Goal: Task Accomplishment & Management: Complete application form

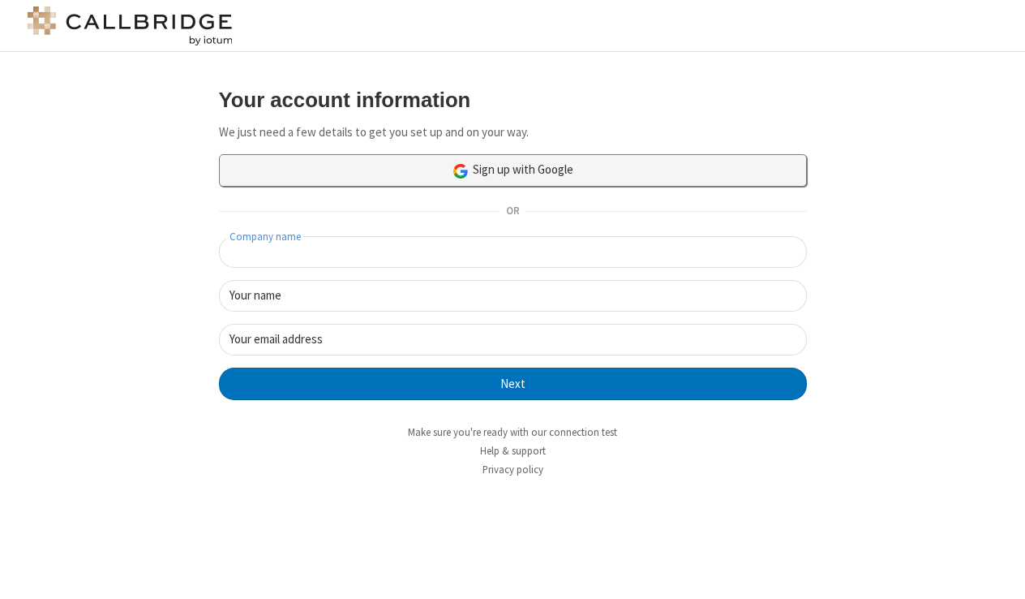
click at [391, 174] on link "Sign up with Google" at bounding box center [513, 170] width 588 height 32
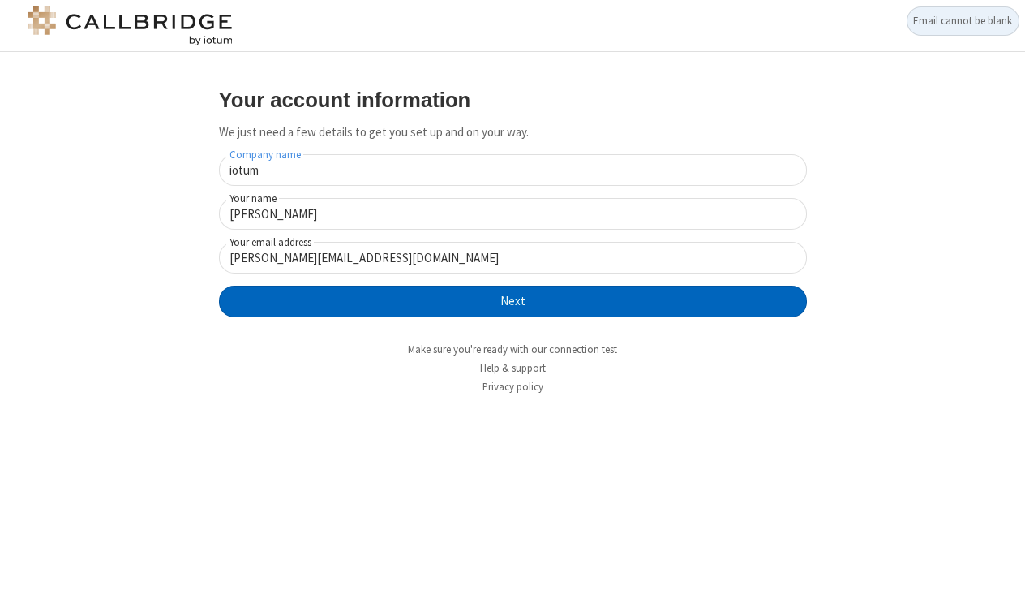
type input "iotum"
click at [588, 286] on button "Next" at bounding box center [513, 302] width 588 height 32
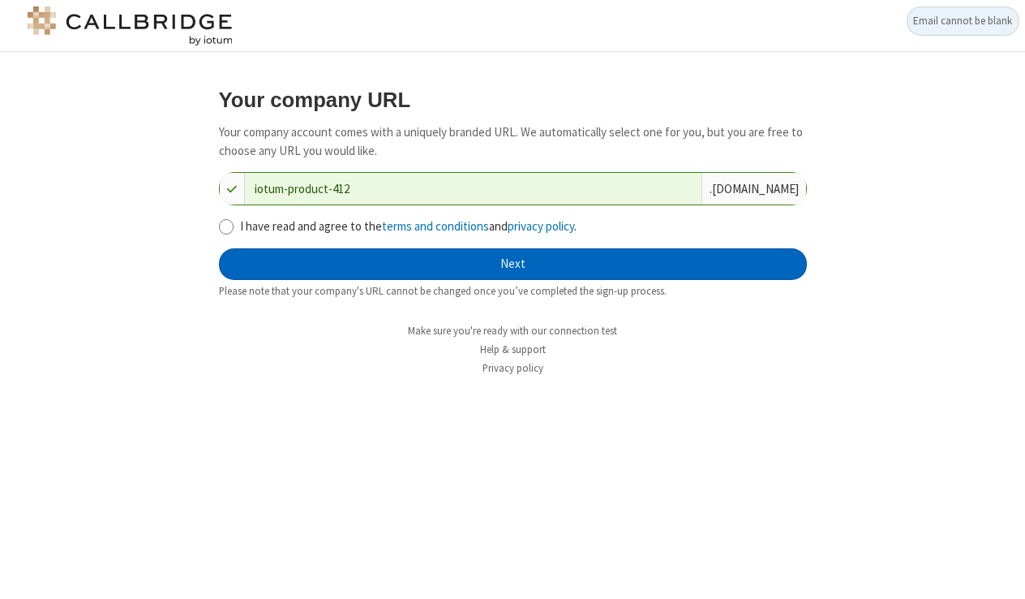
click at [629, 270] on button "Next" at bounding box center [513, 264] width 588 height 32
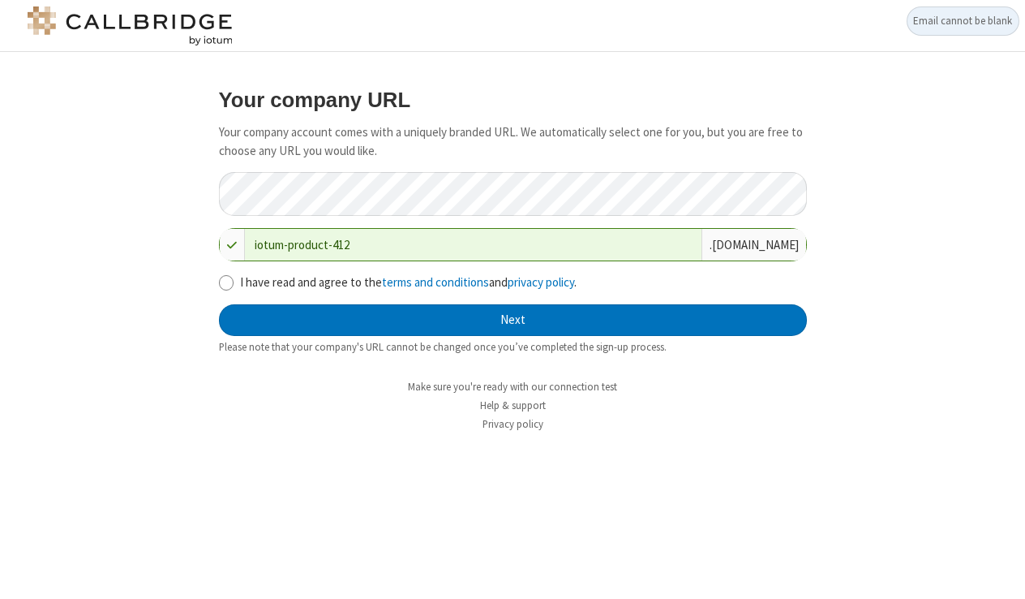
click at [346, 275] on label "I have read and agree to the terms and conditions and privacy policy ." at bounding box center [523, 282] width 567 height 19
click at [234, 275] on input "I have read and agree to the terms and conditions and privacy policy ." at bounding box center [226, 282] width 15 height 17
click at [347, 279] on label "I have read and agree to the terms and conditions and privacy policy ." at bounding box center [523, 282] width 567 height 19
click at [234, 279] on input "I have read and agree to the terms and conditions and privacy policy ." at bounding box center [226, 282] width 15 height 17
click at [230, 279] on input "I have read and agree to the terms and conditions and privacy policy ." at bounding box center [226, 282] width 15 height 17
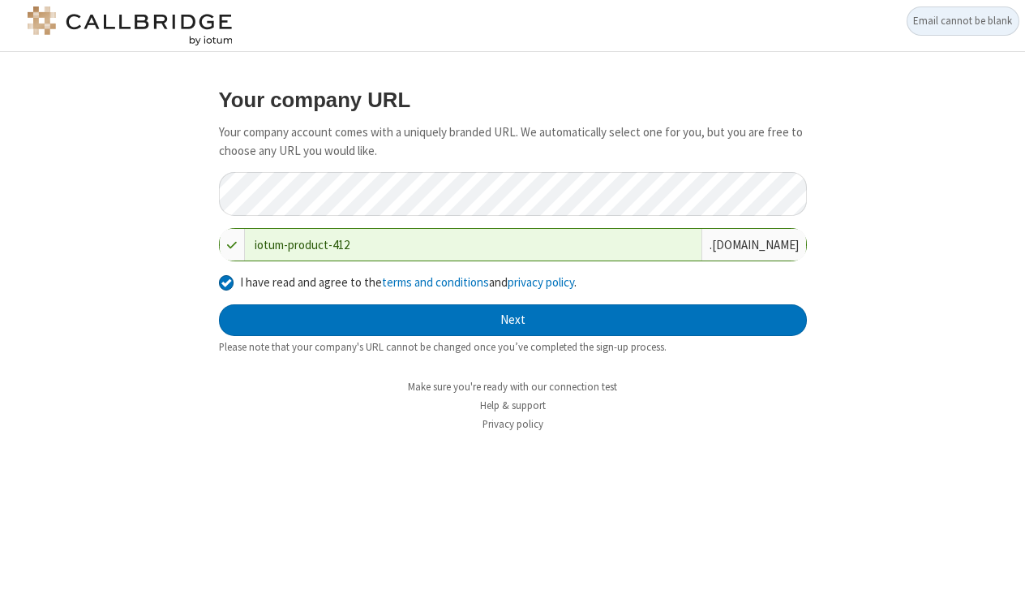
checkbox input "true"
click at [328, 339] on form "Your company URL Your company account comes with a uniquely branded URL. We aut…" at bounding box center [513, 221] width 588 height 266
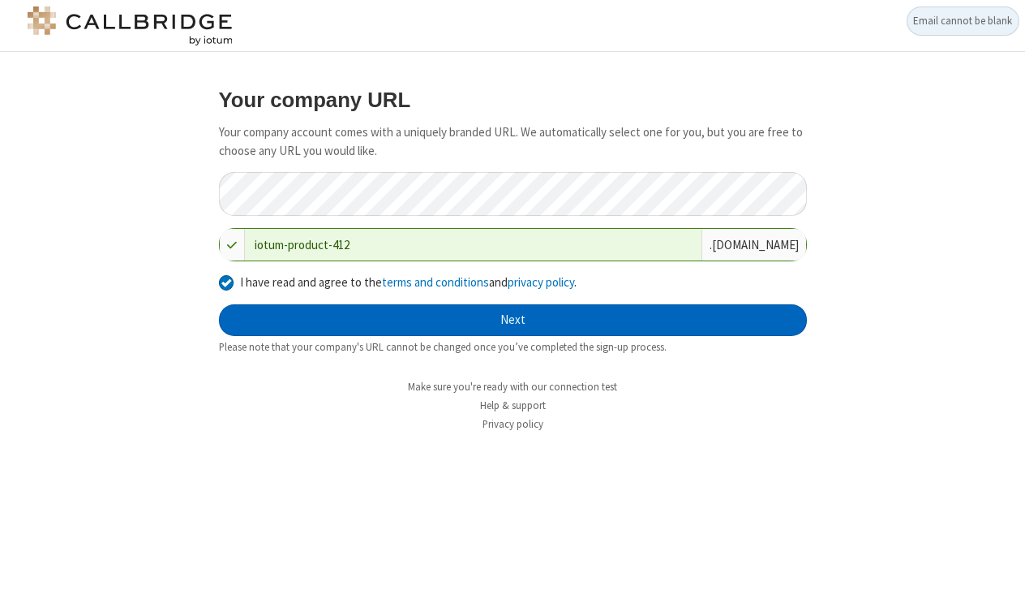
click at [336, 324] on button "Next" at bounding box center [513, 320] width 588 height 32
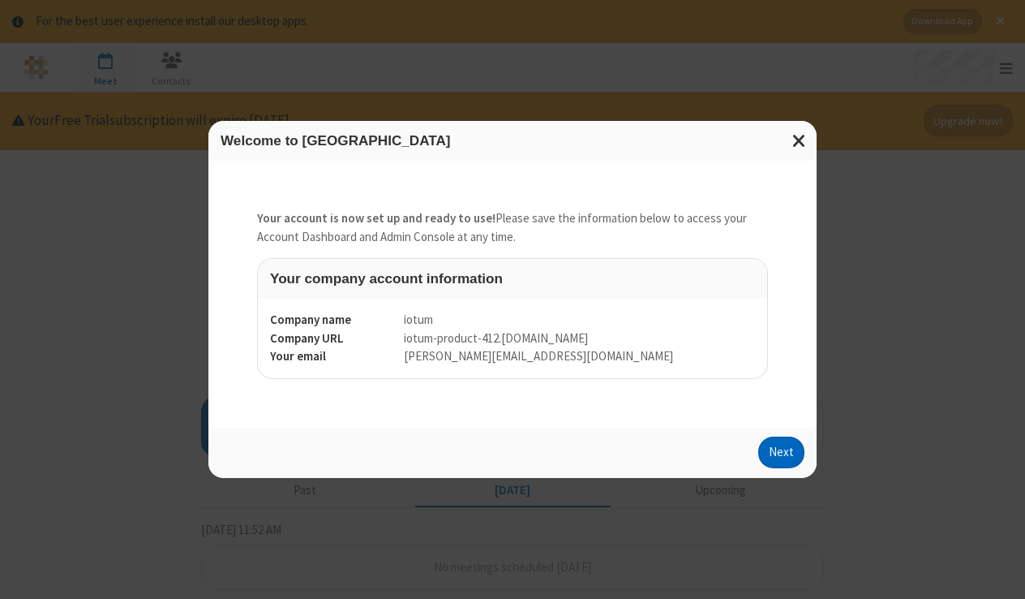
click at [795, 455] on button "Next" at bounding box center [782, 452] width 46 height 32
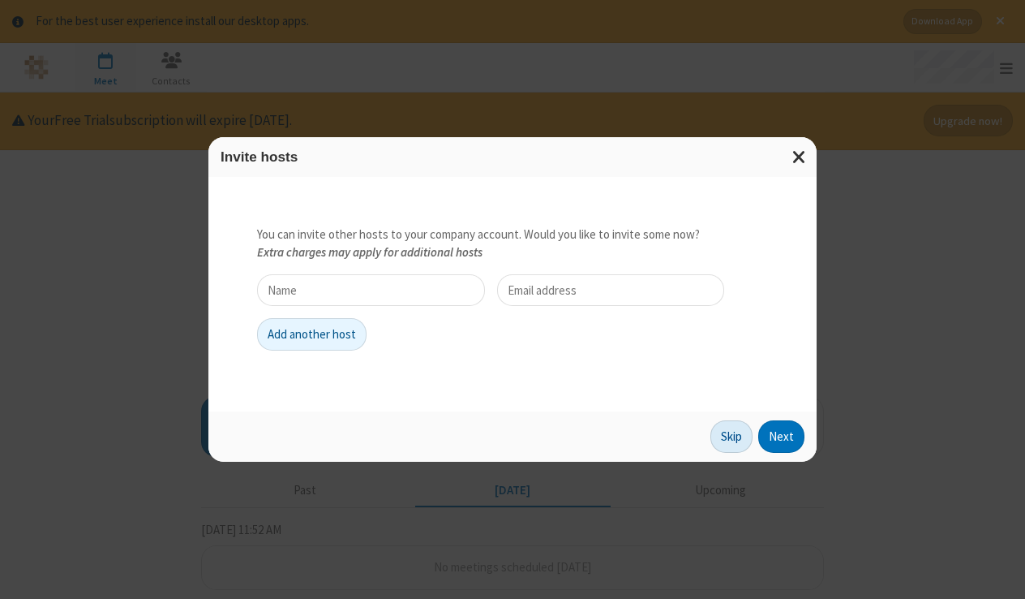
click at [729, 435] on button "Skip" at bounding box center [732, 436] width 42 height 32
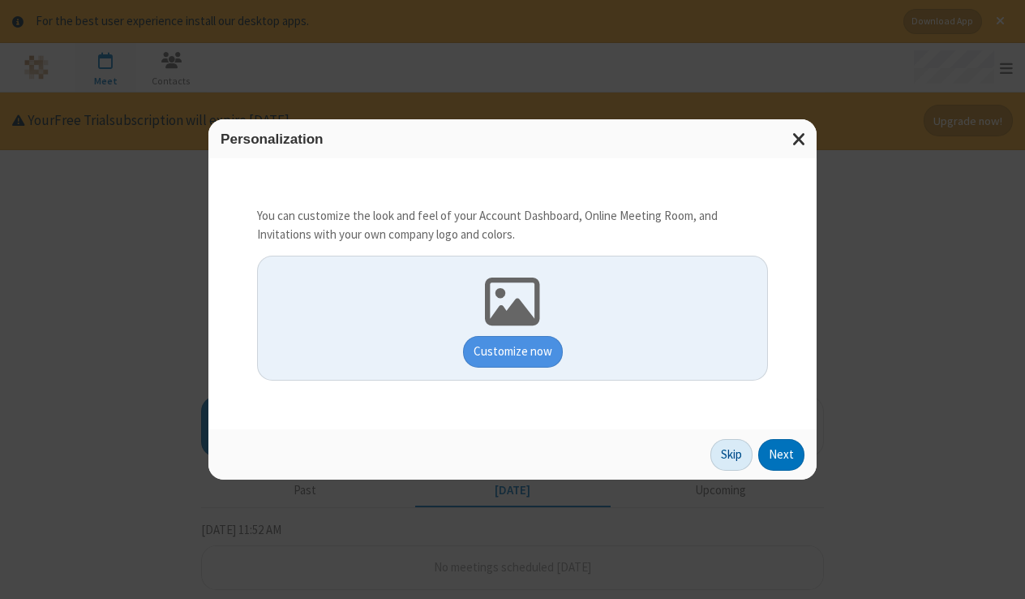
click at [738, 451] on button "Skip" at bounding box center [732, 455] width 42 height 32
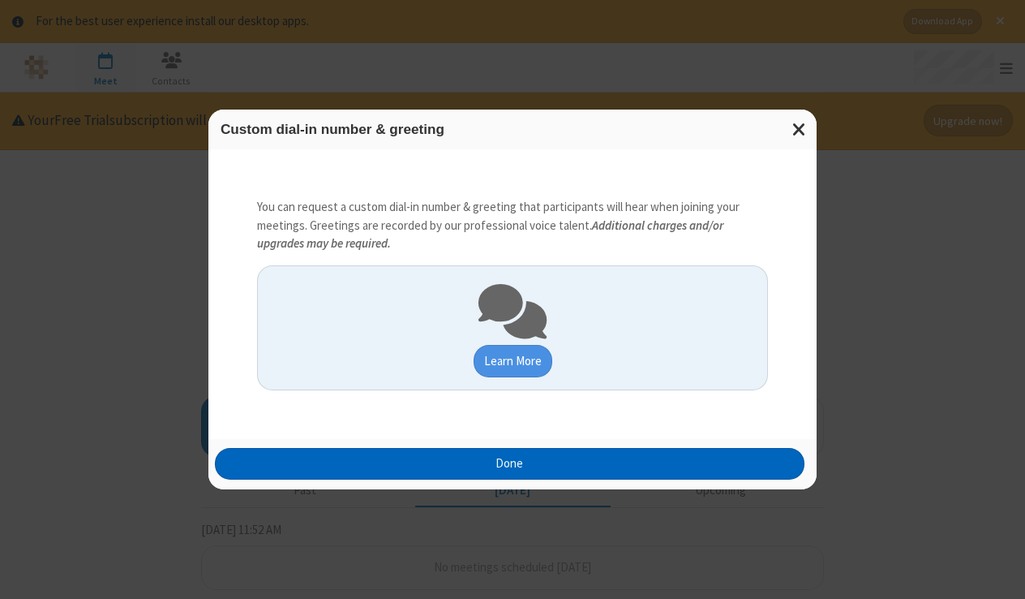
click at [714, 453] on button "Done" at bounding box center [510, 464] width 591 height 32
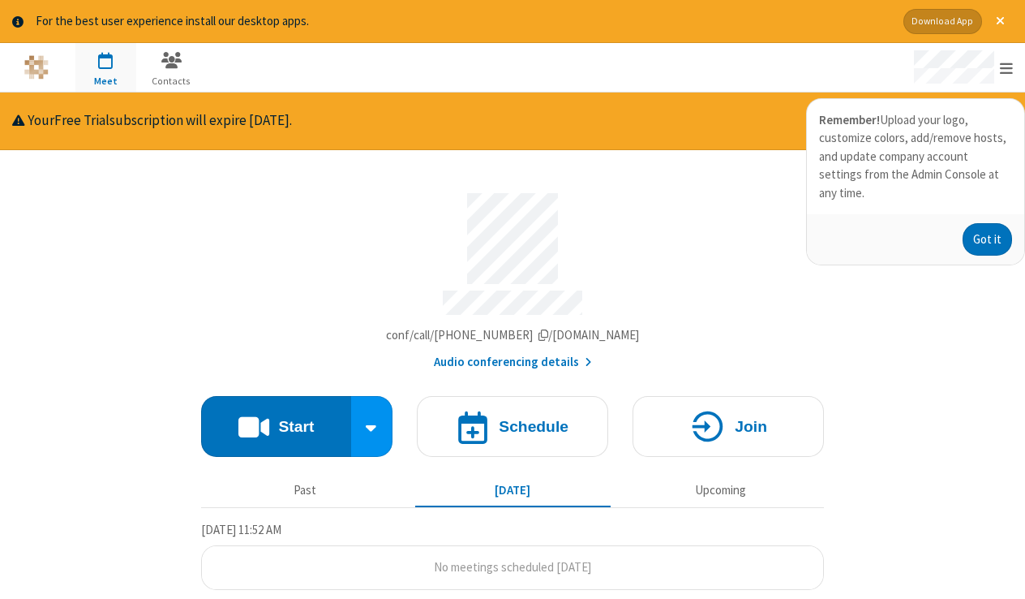
click at [952, 20] on button "Download App" at bounding box center [943, 21] width 79 height 25
click at [750, 211] on div "Account details" at bounding box center [512, 239] width 623 height 92
click at [996, 223] on button "Got it" at bounding box center [988, 239] width 49 height 32
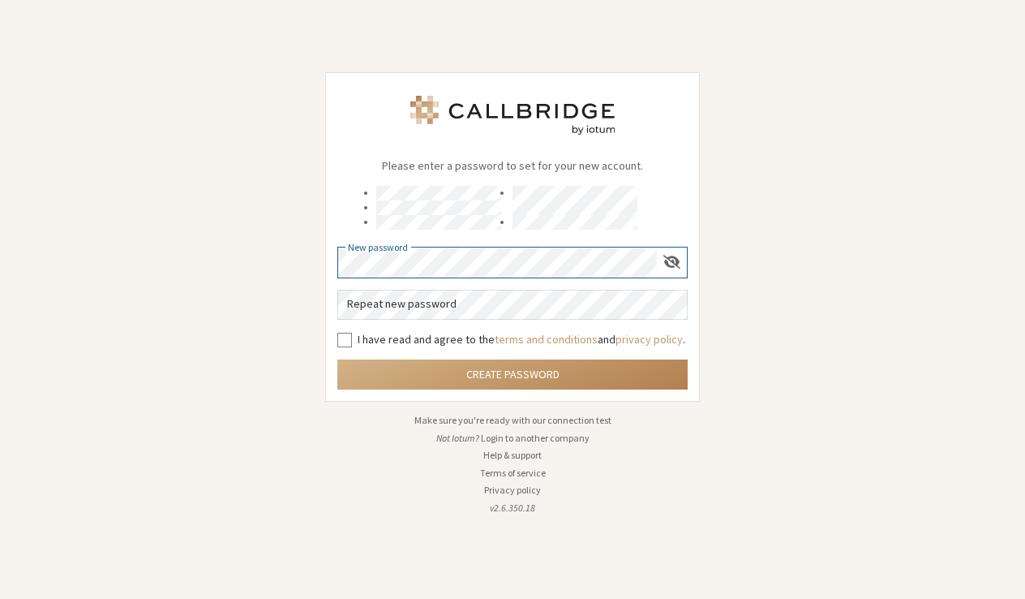
click at [224, 201] on div "Please enter a password to set for your new account. New password Repeat new pa…" at bounding box center [512, 299] width 1025 height 599
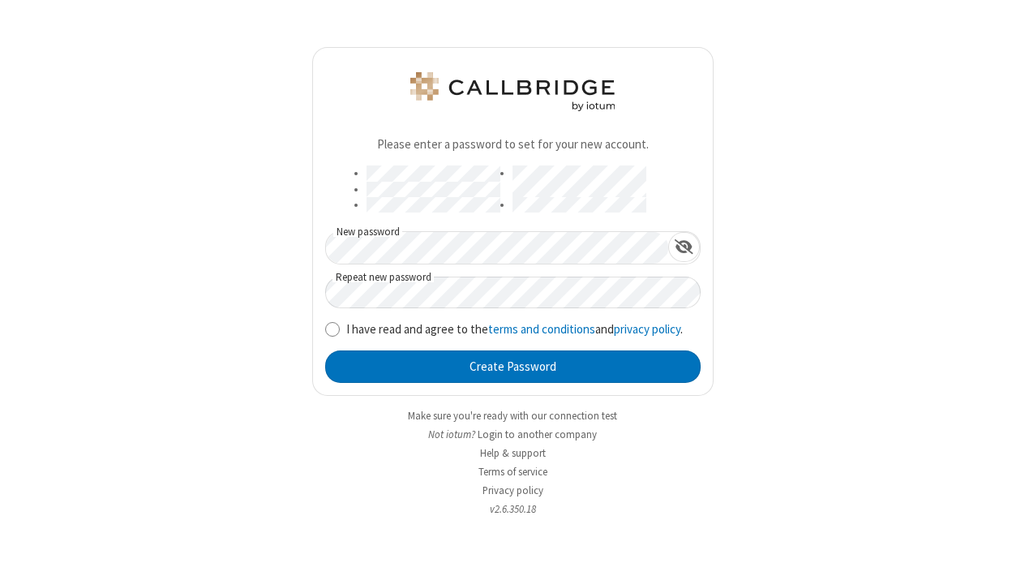
click at [410, 329] on label "I have read and agree to the terms and conditions and privacy policy ." at bounding box center [523, 329] width 355 height 19
click at [341, 329] on input "I have read and agree to the terms and conditions and privacy policy ." at bounding box center [332, 328] width 15 height 17
checkbox input "true"
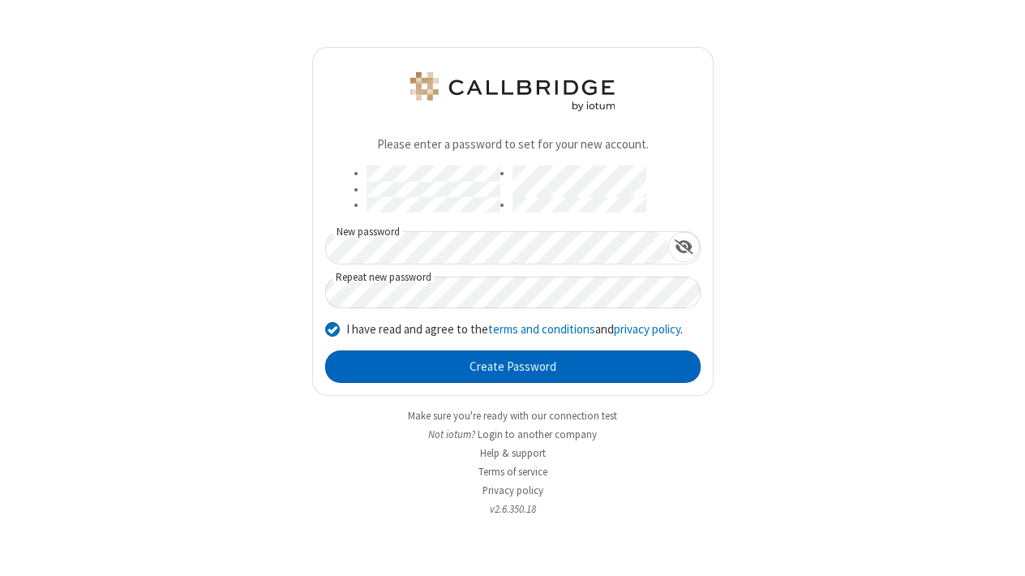
click at [445, 363] on button "Create Password" at bounding box center [513, 366] width 376 height 32
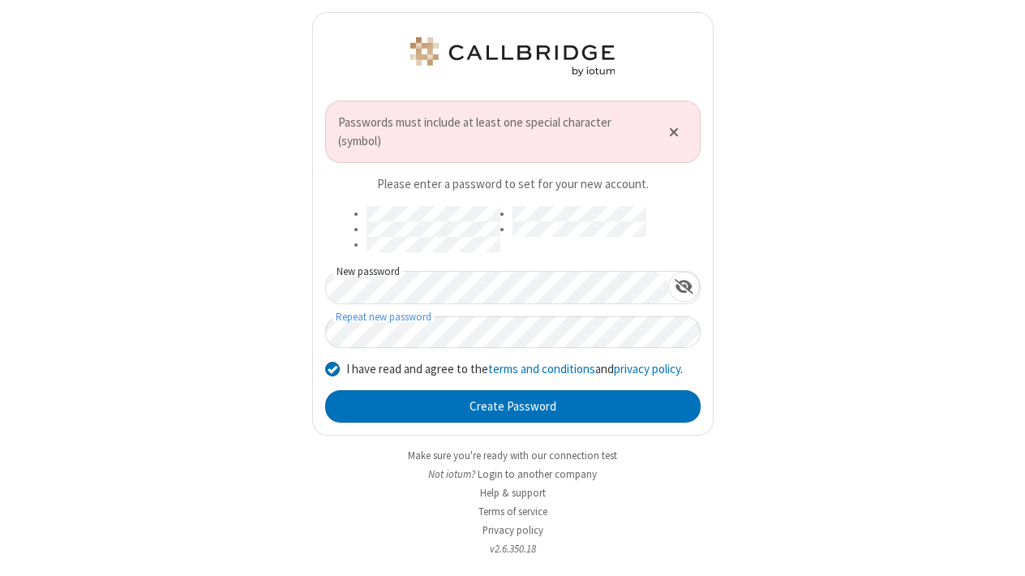
drag, startPoint x: 821, startPoint y: 426, endPoint x: 801, endPoint y: 421, distance: 20.9
click at [821, 426] on div "Passwords must include at least one special character (symbol) Please enter a p…" at bounding box center [512, 288] width 1025 height 576
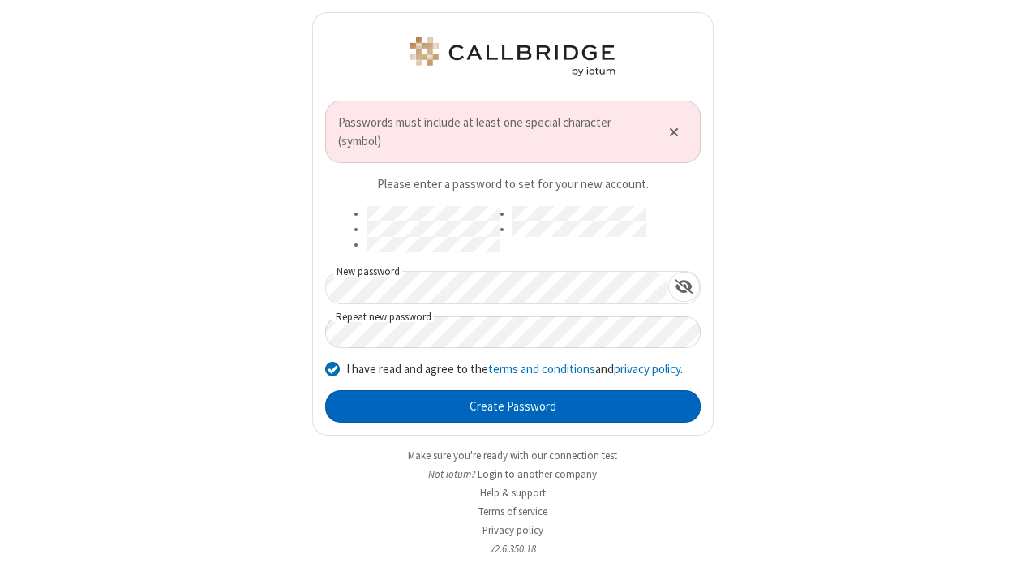
click at [589, 396] on button "Create Password" at bounding box center [513, 406] width 376 height 32
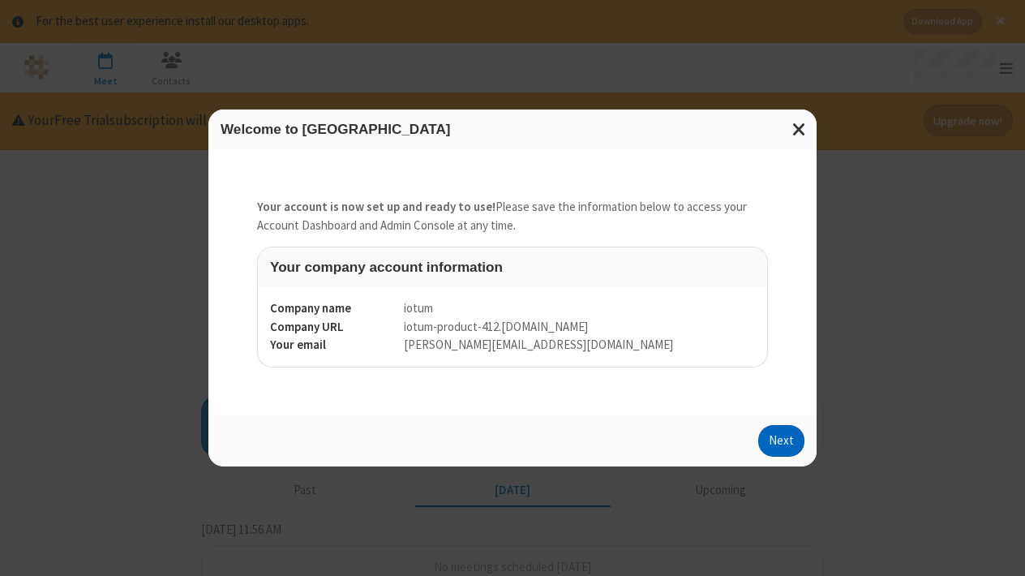
click at [772, 438] on button "Next" at bounding box center [782, 441] width 46 height 32
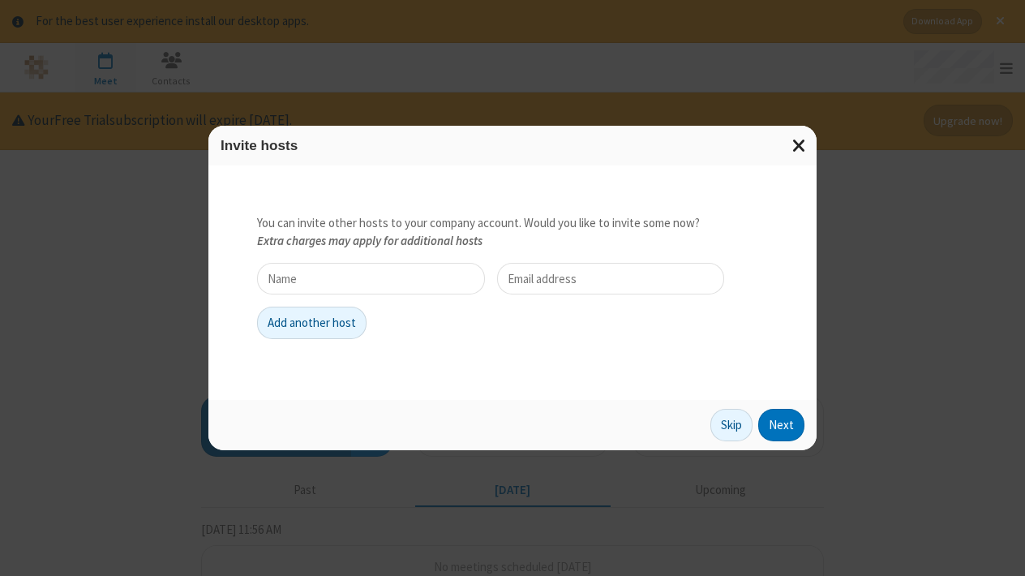
click at [801, 141] on span "Close modal" at bounding box center [800, 145] width 15 height 21
